Goal: Task Accomplishment & Management: Manage account settings

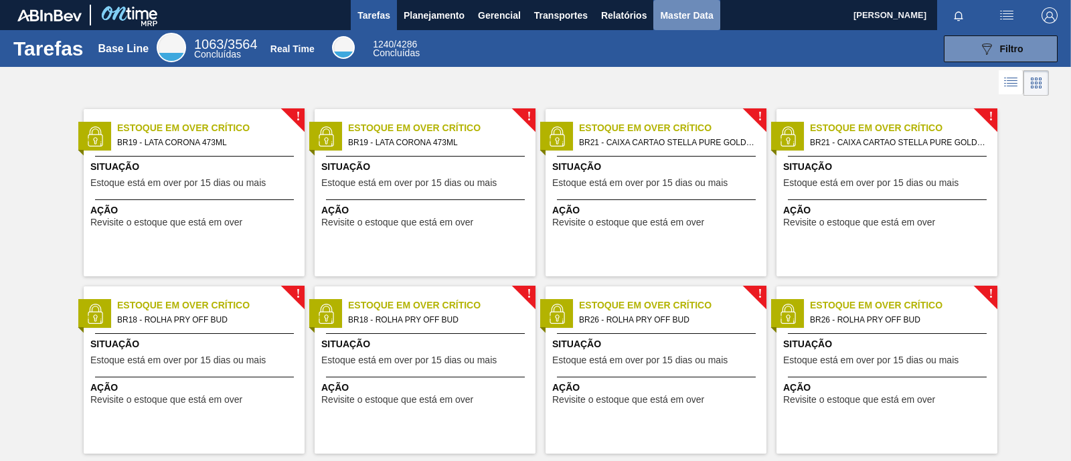
click at [676, 23] on button "Master Data" at bounding box center [687, 15] width 66 height 30
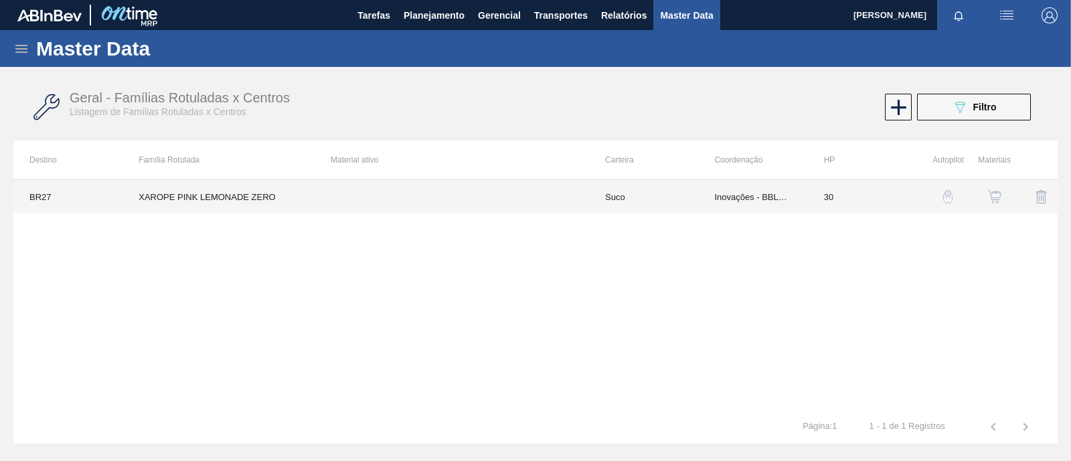
click at [169, 192] on td "XAROPE PINK LEMONADE ZERO" at bounding box center [219, 196] width 192 height 33
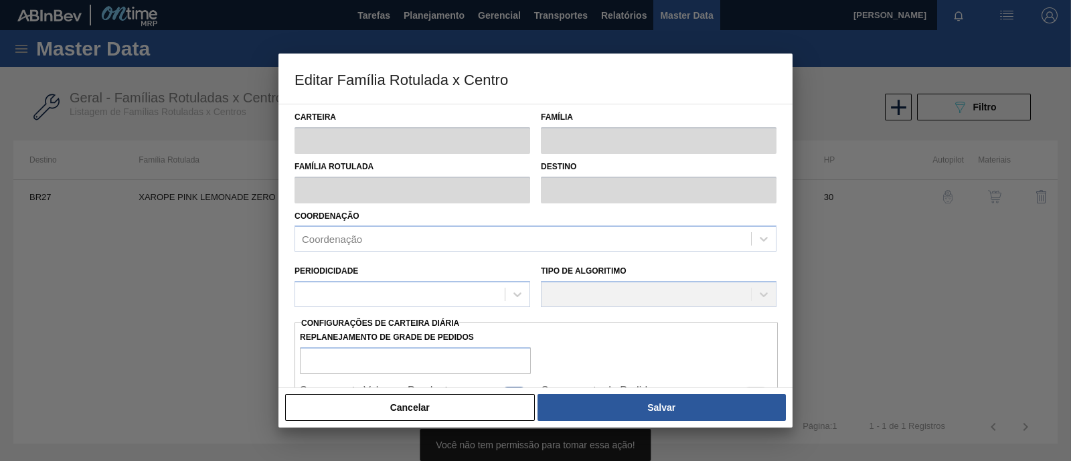
type input "Suco"
type input "XAROPE PINK LEMONADE ZERO"
type input "BR27 - [GEOGRAPHIC_DATA]"
type input "30"
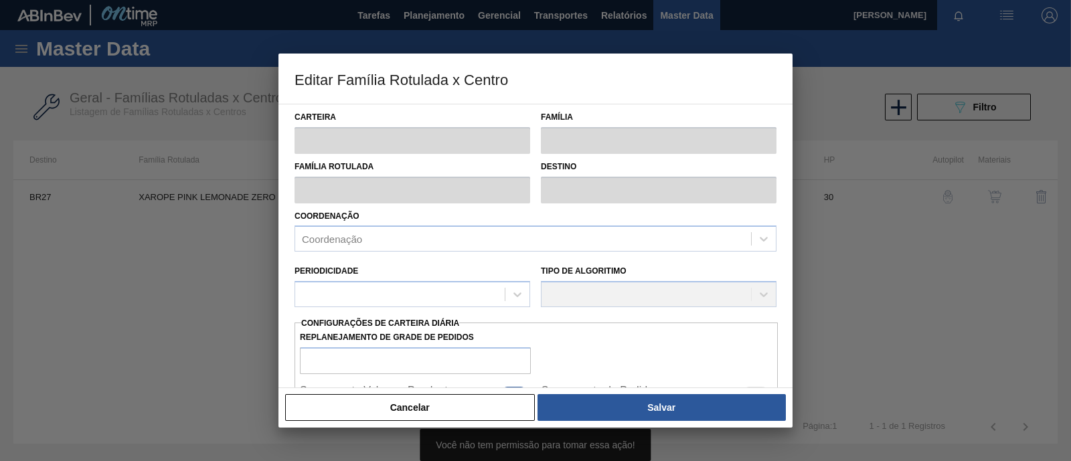
type input "0"
type input "100"
type input "0,000"
